Goal: Information Seeking & Learning: Compare options

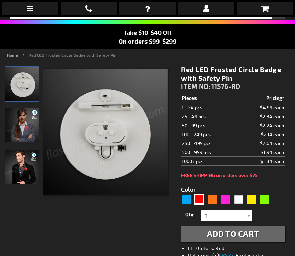
scroll to position [56, 0]
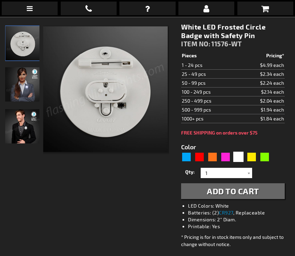
scroll to position [88, 0]
click at [23, 93] on img "Female model displaying White LED Frosted Circle Badge" at bounding box center [22, 84] width 34 height 34
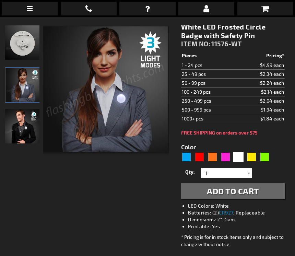
click at [31, 138] on img "Man wearing White LED Frosted Circle Badge" at bounding box center [22, 126] width 34 height 34
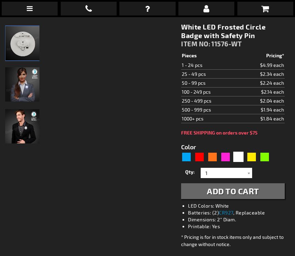
scroll to position [90, 0]
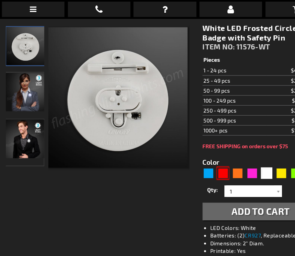
click at [195, 153] on div "Red" at bounding box center [199, 155] width 10 height 10
type input "5641"
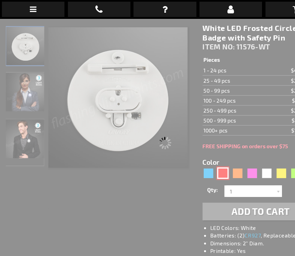
type input "11576-RD"
type input "Customize - Red LED Frosted Circle Badge with Safety Pin - ITEM NO: 11576-RD"
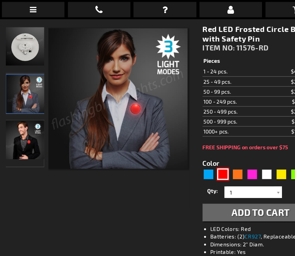
scroll to position [88, 0]
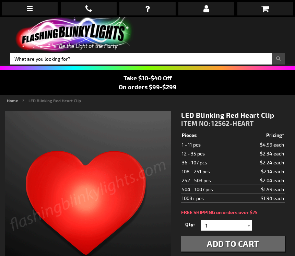
scroll to position [26, 0]
